Goal: Task Accomplishment & Management: Use online tool/utility

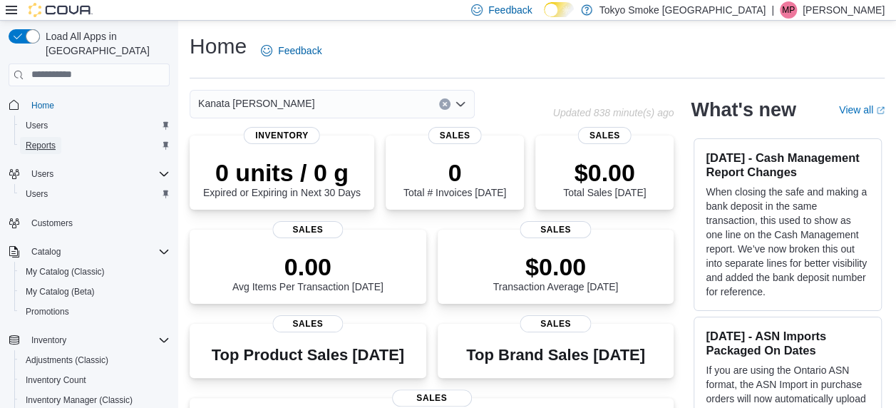
click at [44, 140] on span "Reports" at bounding box center [41, 145] width 30 height 11
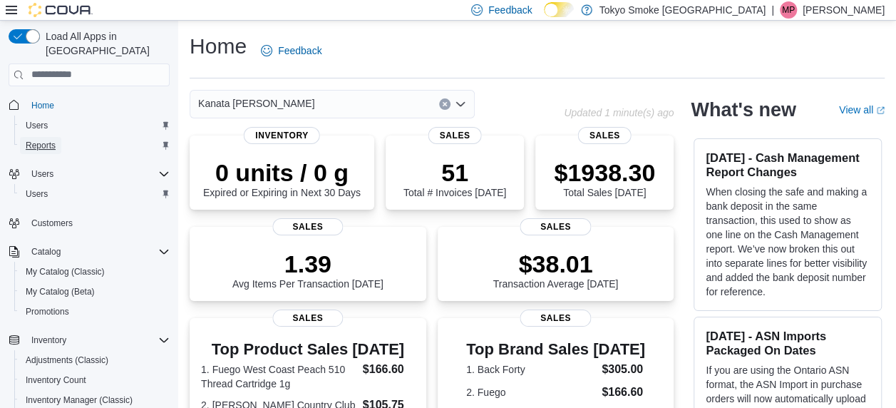
click at [53, 140] on span "Reports" at bounding box center [41, 145] width 30 height 11
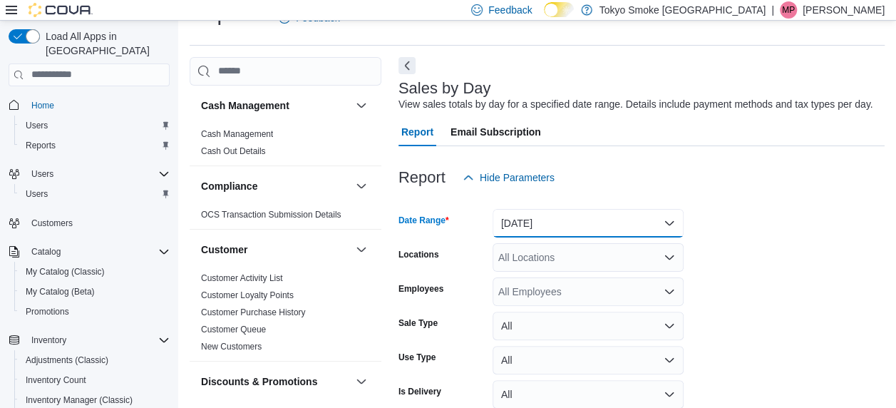
click at [628, 209] on button "Yesterday" at bounding box center [587, 223] width 191 height 29
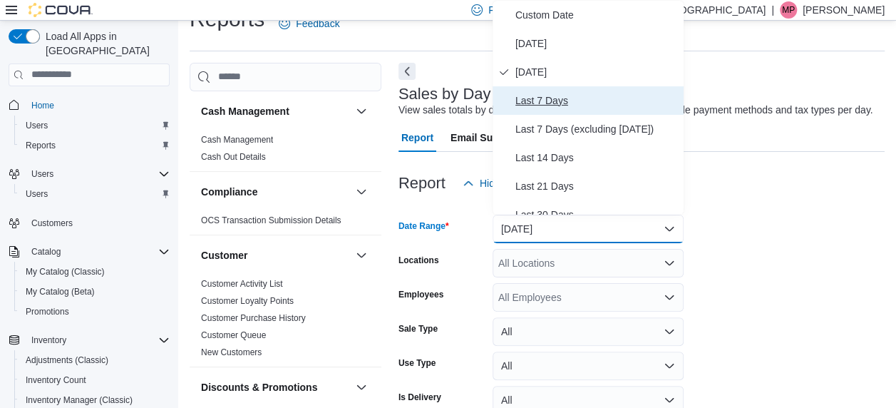
click at [552, 89] on button "Last 7 Days" at bounding box center [587, 100] width 191 height 29
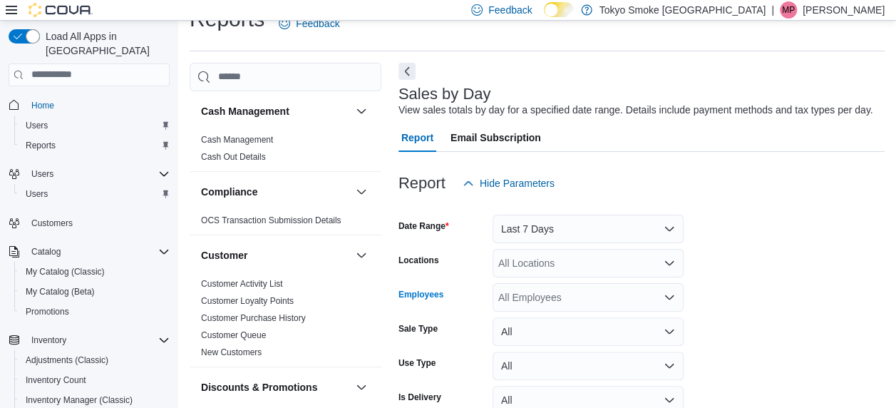
click at [533, 301] on div "All Employees" at bounding box center [587, 297] width 191 height 29
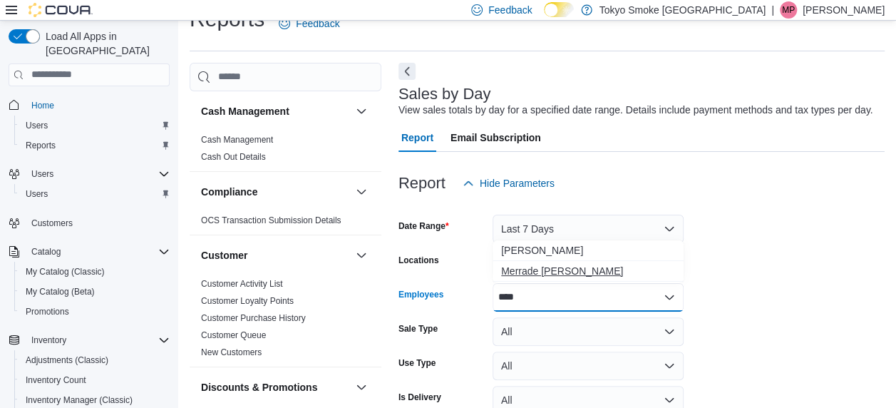
type input "****"
click at [623, 271] on span "Merrade Simeoni" at bounding box center [588, 271] width 174 height 14
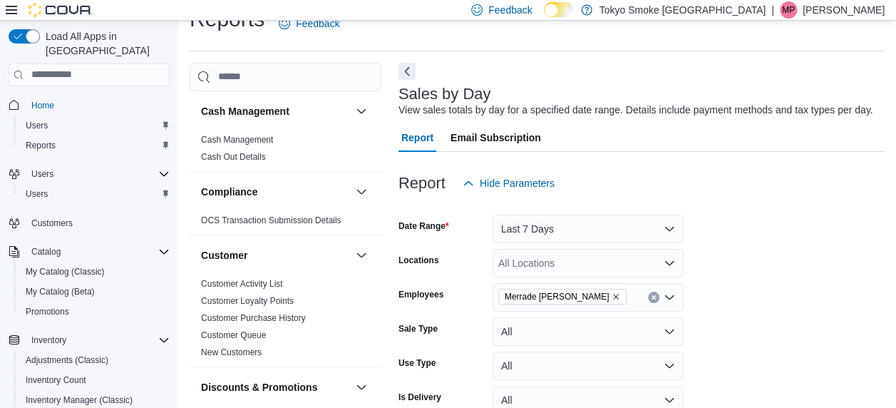
click at [741, 281] on form "Date Range Last 7 Days Locations All Locations Employees Merrade Simeoni Sale T…" at bounding box center [641, 325] width 486 height 257
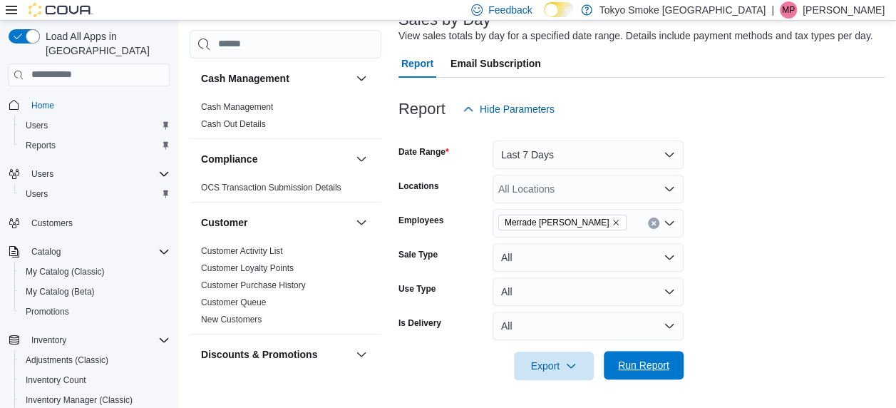
click at [647, 365] on span "Run Report" at bounding box center [643, 365] width 51 height 14
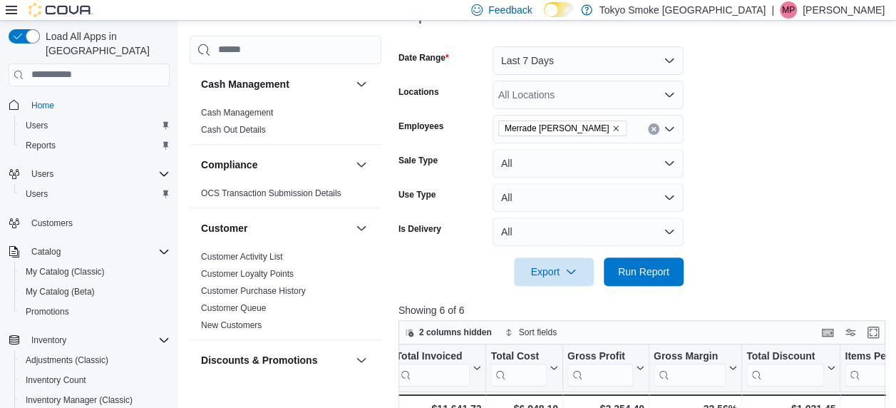
scroll to position [192, 0]
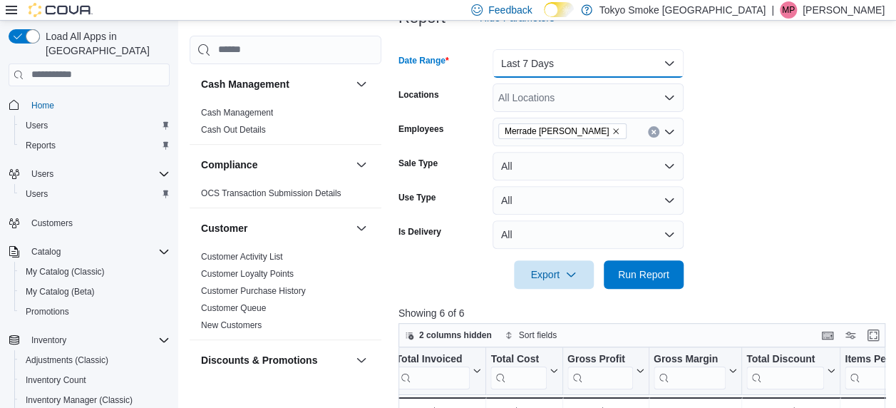
click at [611, 56] on button "Last 7 Days" at bounding box center [587, 63] width 191 height 29
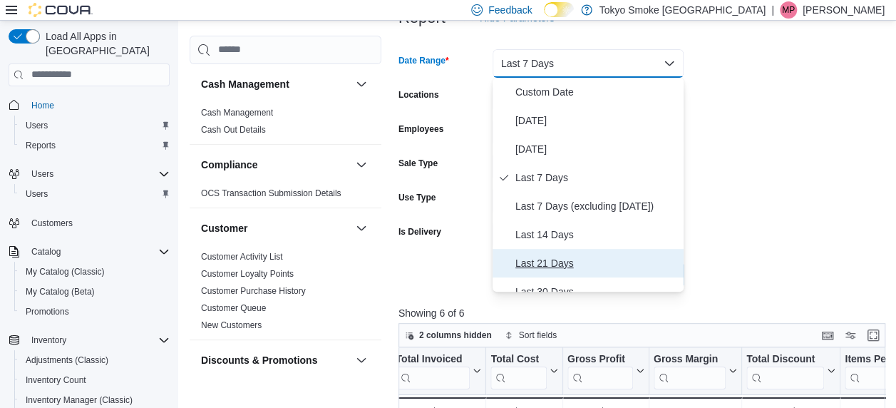
click at [545, 251] on button "Last 21 Days" at bounding box center [587, 263] width 191 height 29
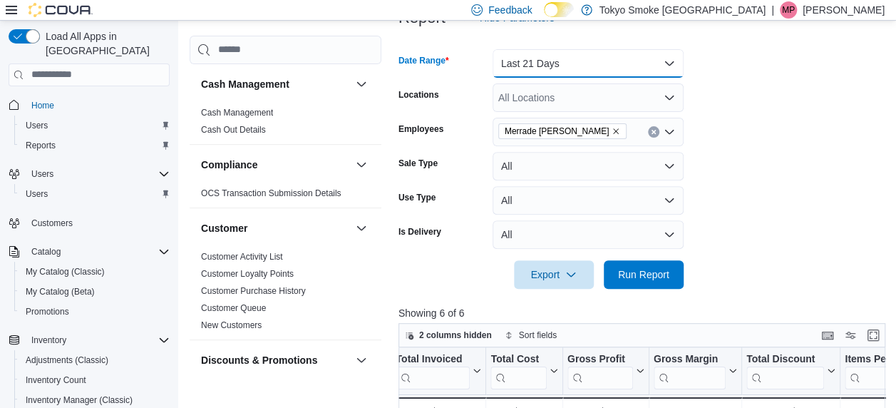
click at [611, 76] on button "Last 21 Days" at bounding box center [587, 63] width 191 height 29
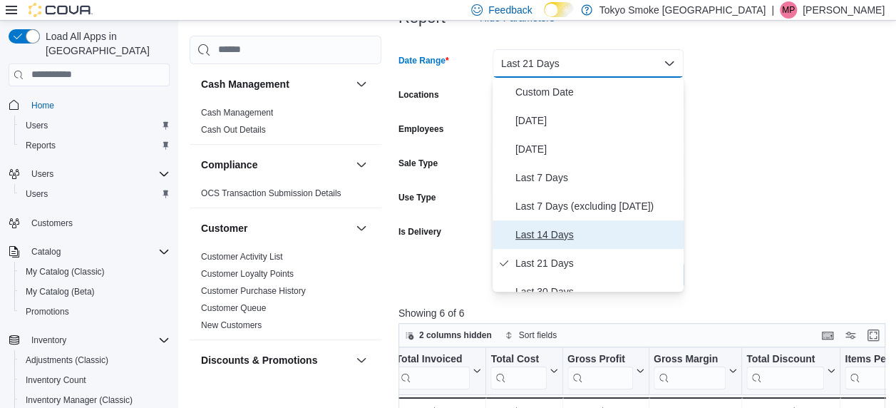
click at [572, 229] on span "Last 14 Days" at bounding box center [596, 234] width 162 height 17
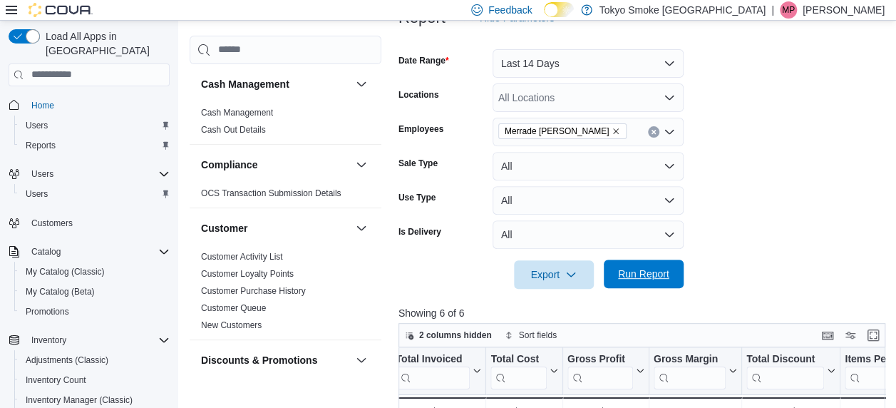
click at [650, 282] on span "Run Report" at bounding box center [643, 273] width 63 height 29
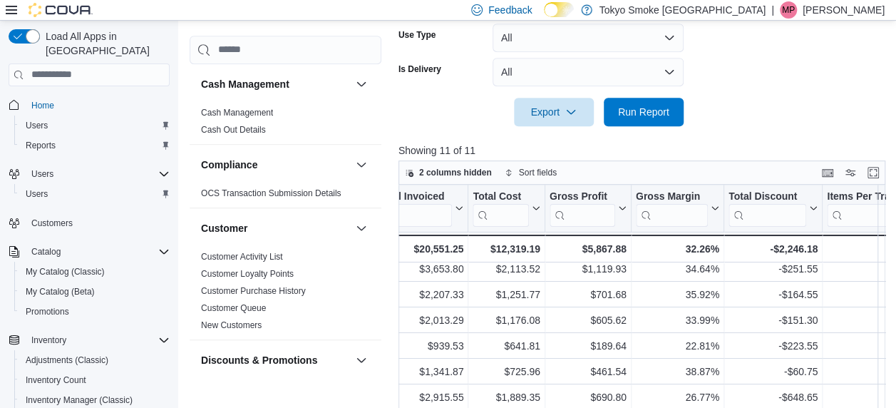
scroll to position [0, 688]
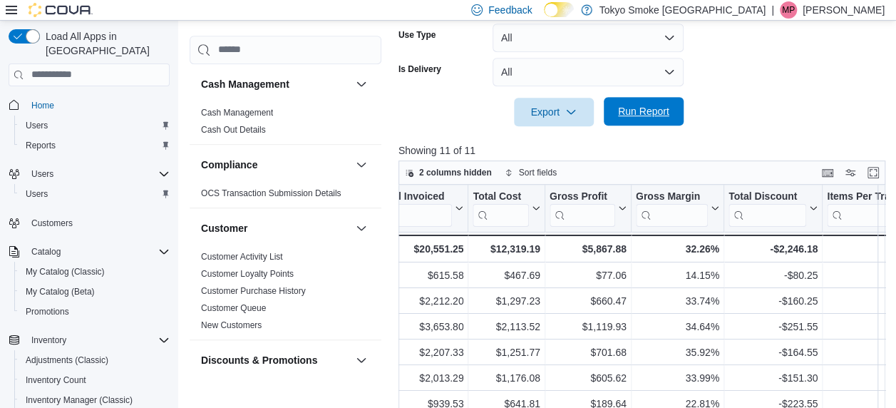
click at [641, 118] on span "Run Report" at bounding box center [643, 111] width 63 height 29
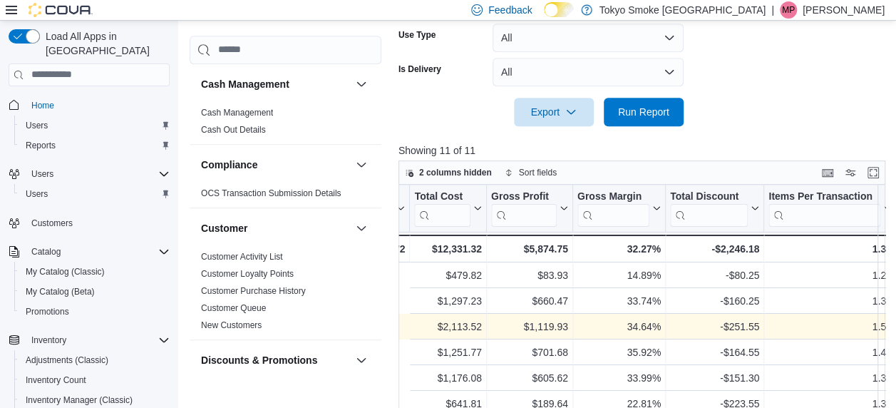
scroll to position [0, 890]
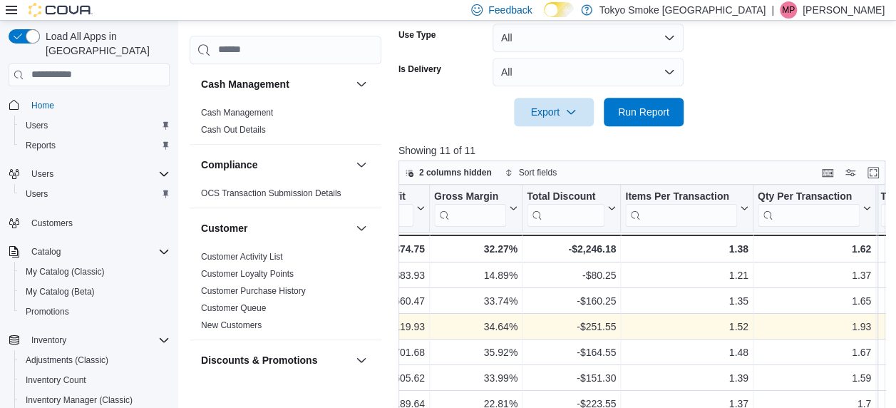
click at [603, 334] on div "Date Click to view column header actions Invoices Sold Click to view column hea…" at bounding box center [644, 336] width 492 height 302
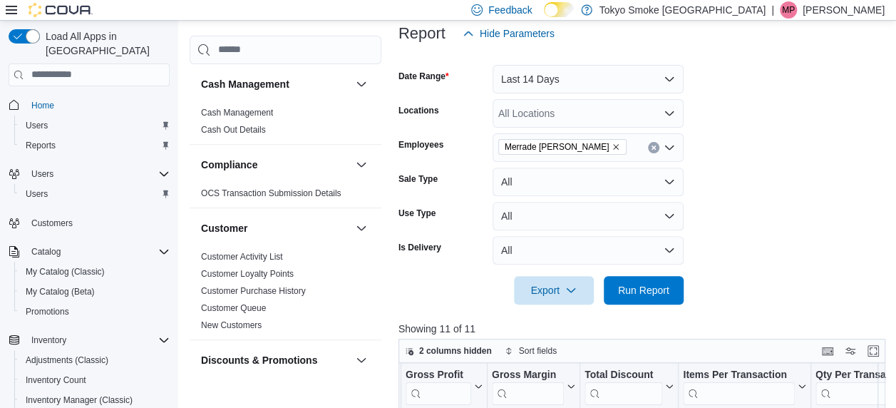
scroll to position [170, 0]
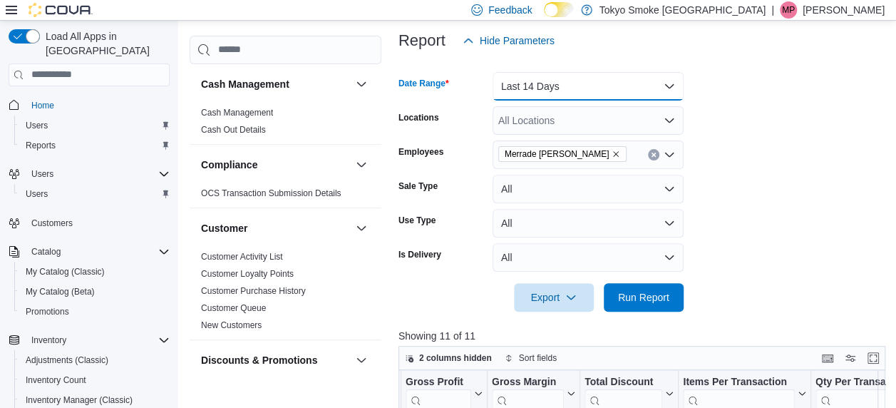
click at [636, 88] on button "Last 14 Days" at bounding box center [587, 86] width 191 height 29
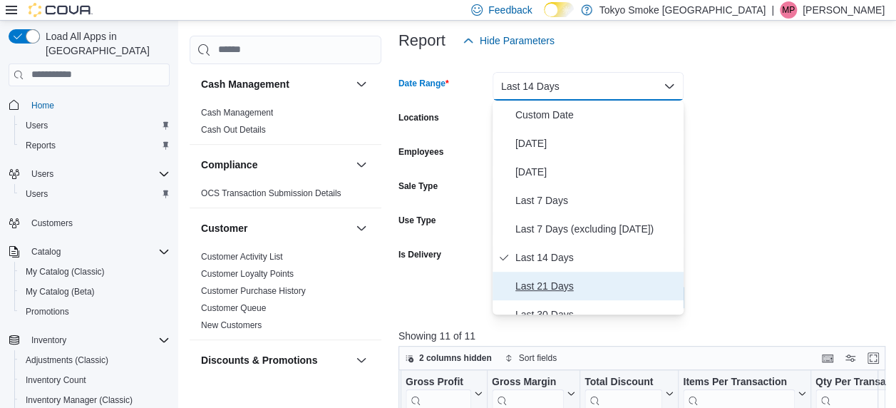
click at [570, 292] on span "Last 21 Days" at bounding box center [596, 285] width 162 height 17
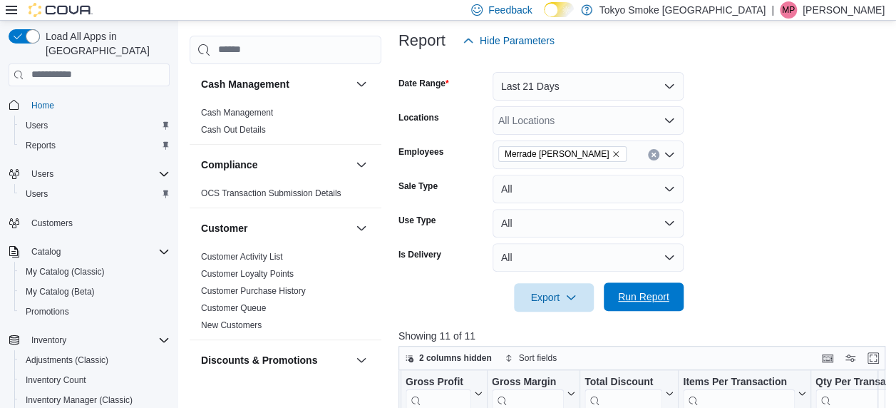
click at [645, 296] on span "Run Report" at bounding box center [643, 296] width 51 height 14
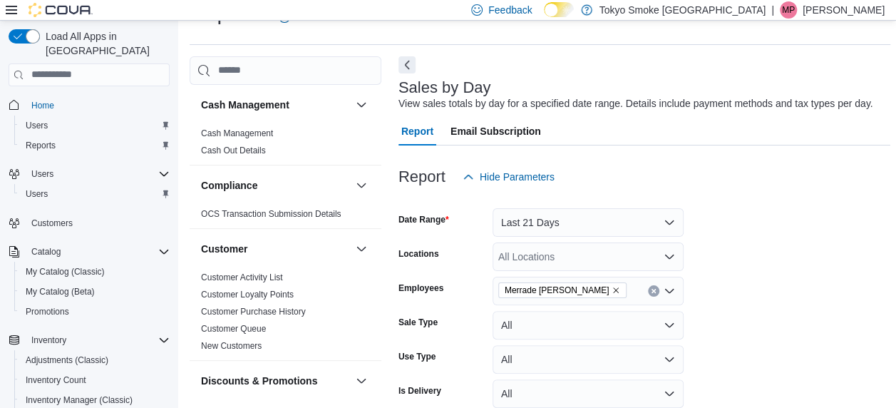
scroll to position [32, 0]
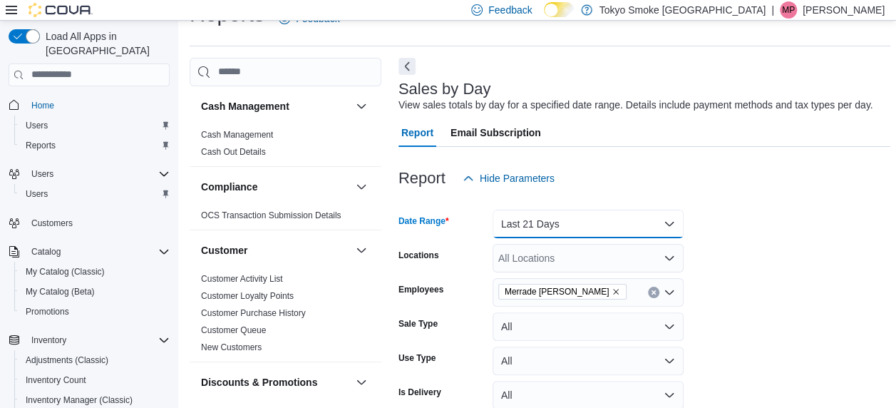
click at [539, 222] on button "Last 21 Days" at bounding box center [587, 223] width 191 height 29
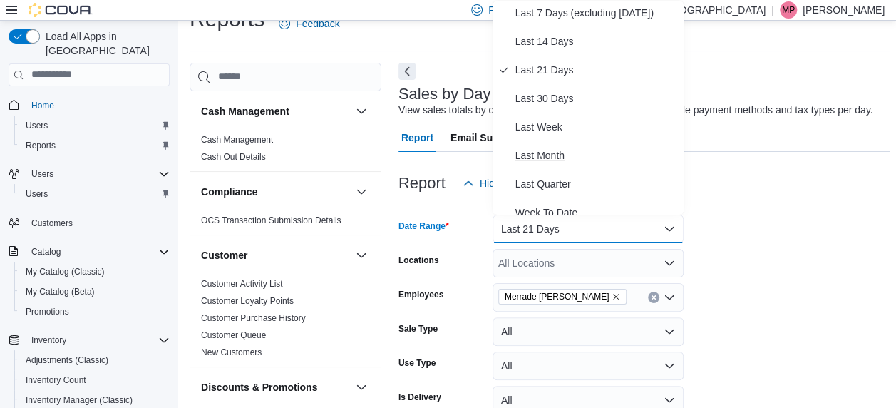
scroll to position [214, 0]
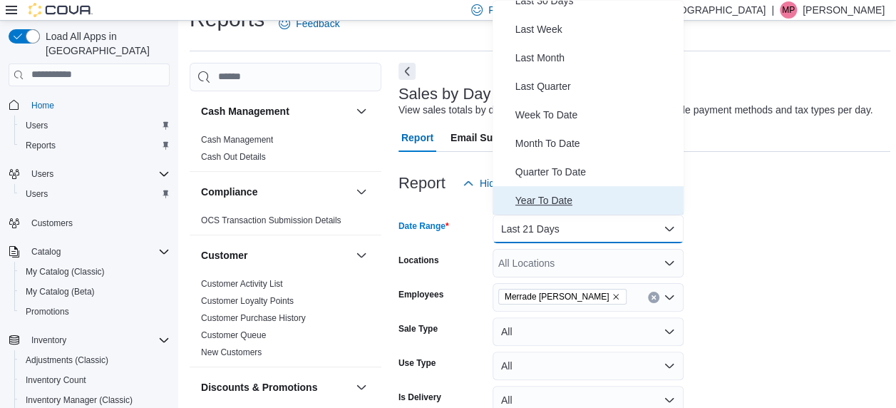
click at [556, 199] on span "Year To Date" at bounding box center [596, 200] width 162 height 17
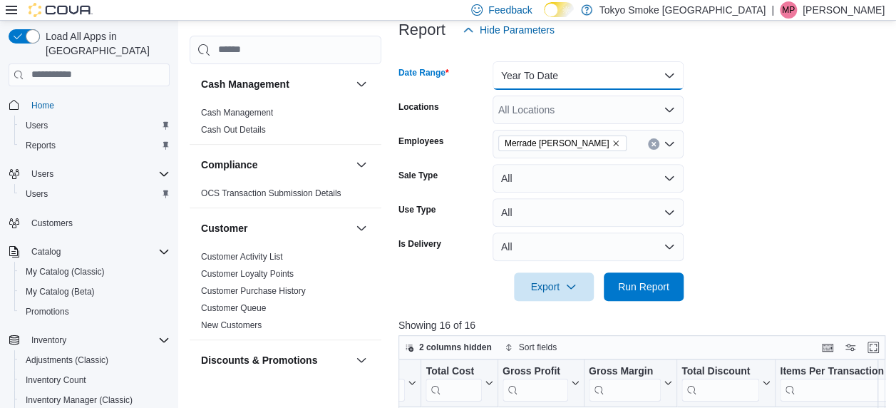
scroll to position [181, 0]
click at [657, 275] on span "Run Report" at bounding box center [643, 285] width 63 height 29
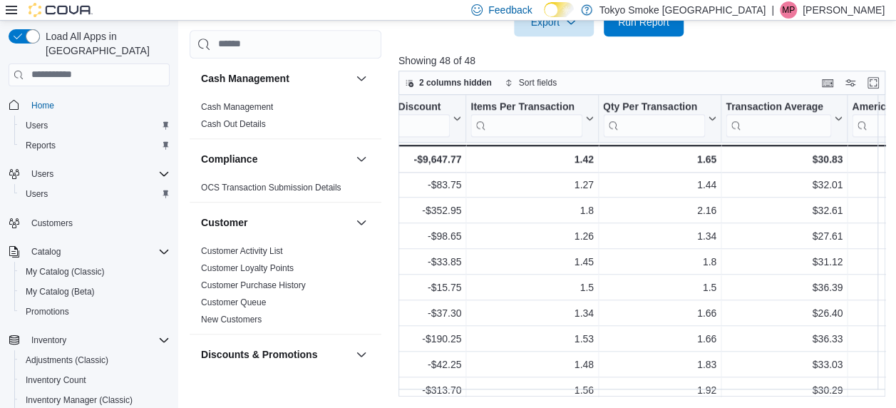
scroll to position [1014, 1046]
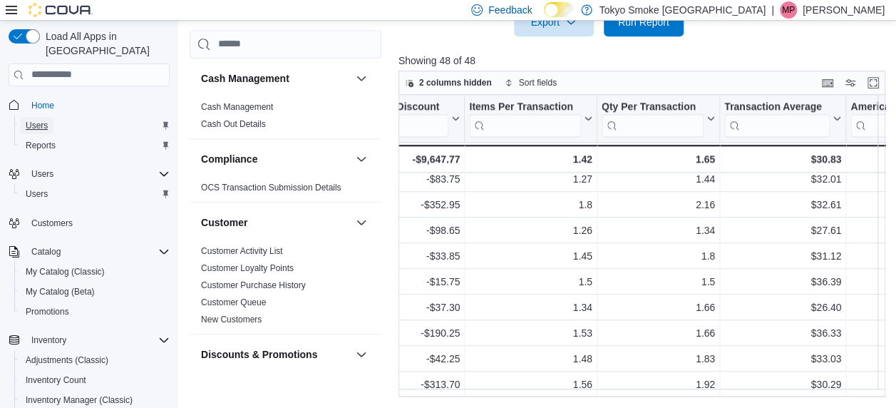
click at [29, 120] on span "Users" at bounding box center [37, 125] width 22 height 11
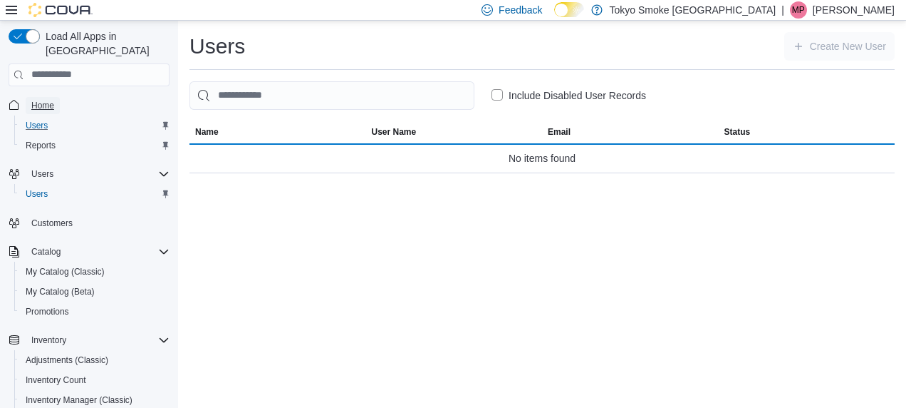
click at [47, 100] on span "Home" at bounding box center [42, 105] width 23 height 11
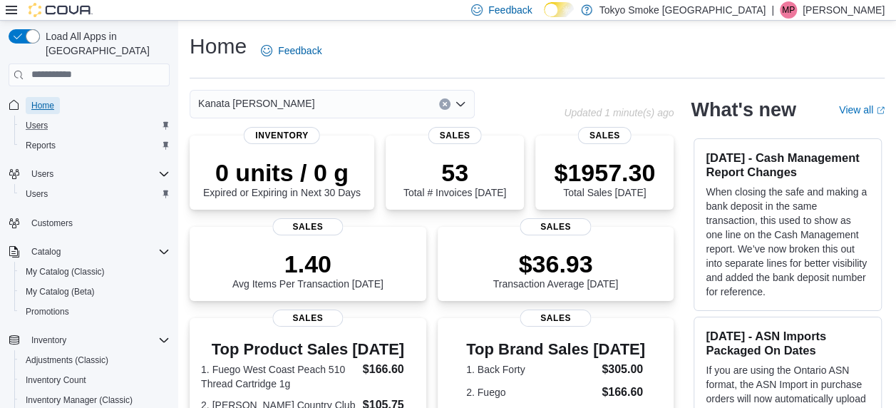
click at [37, 100] on span "Home" at bounding box center [42, 105] width 23 height 11
